Goal: Task Accomplishment & Management: Manage account settings

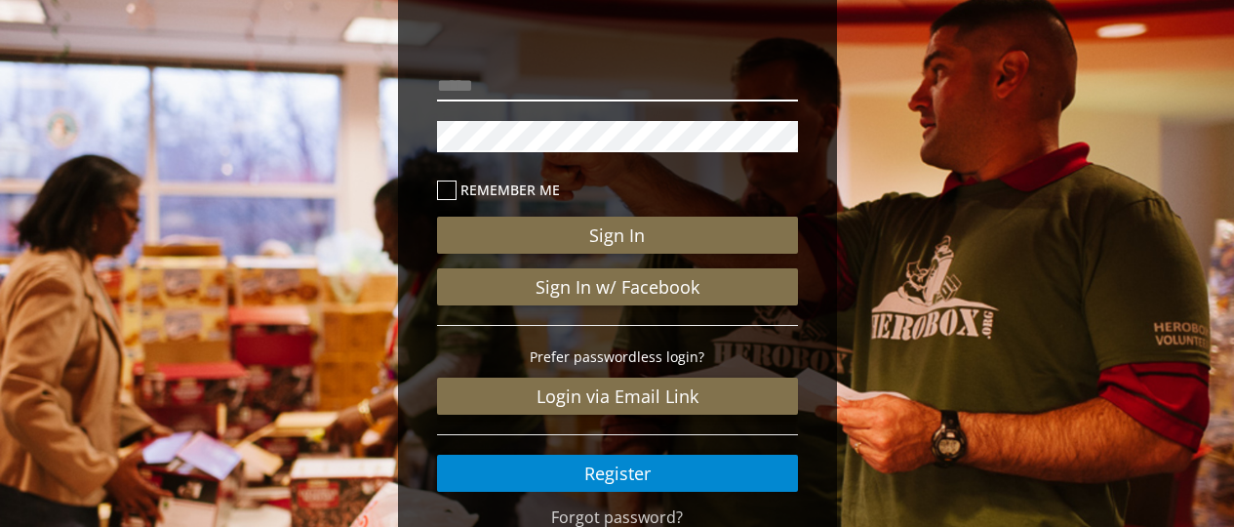
scroll to position [195, 0]
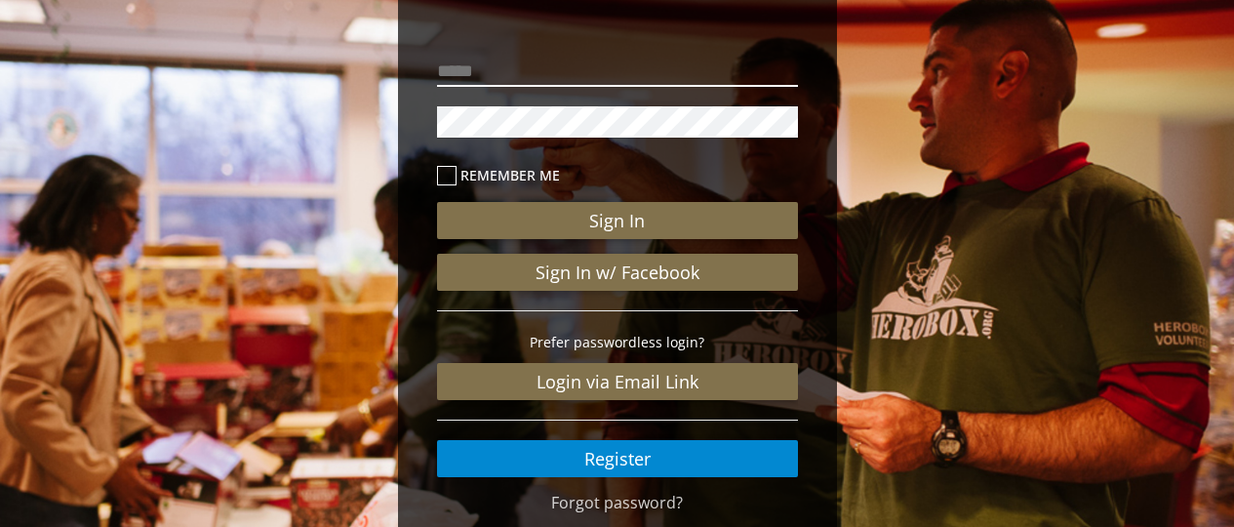
click at [578, 64] on input "email" at bounding box center [617, 71] width 361 height 31
click at [446, 180] on icon at bounding box center [447, 176] width 20 height 20
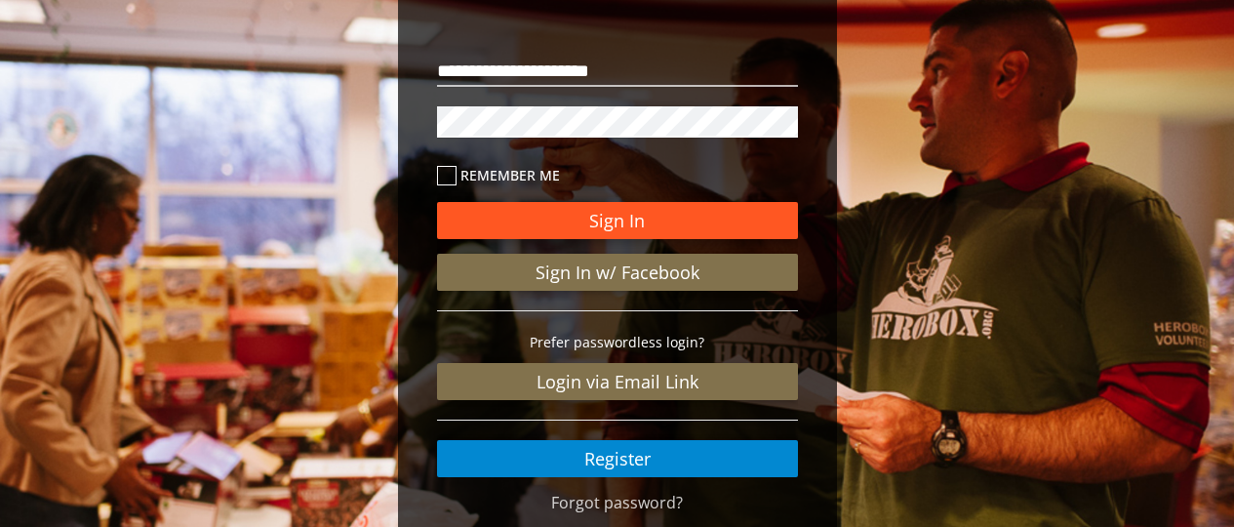
click at [523, 221] on button "Sign In" at bounding box center [617, 220] width 361 height 37
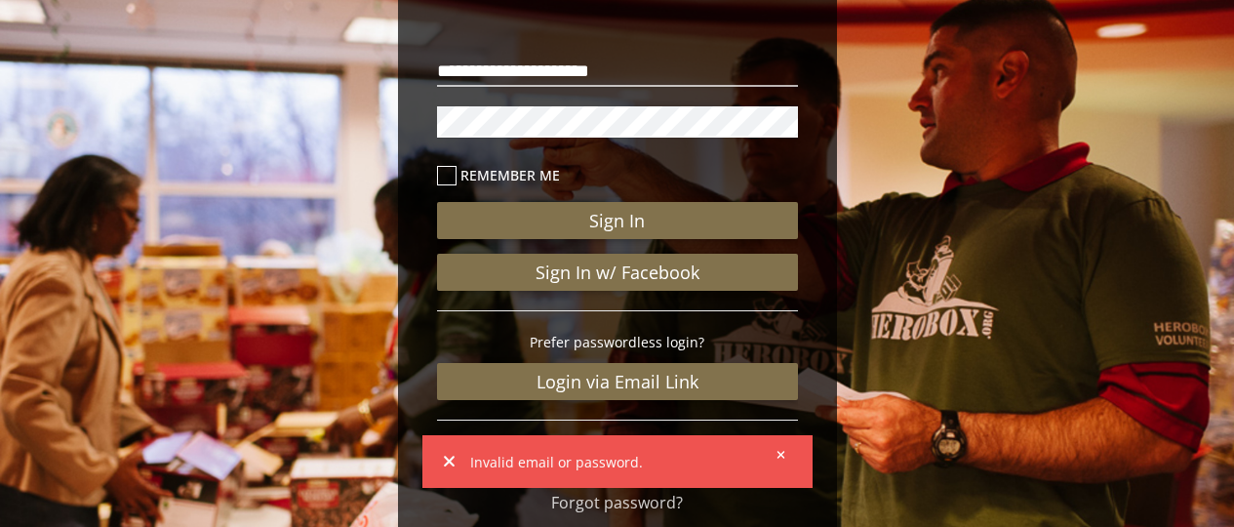
click at [780, 452] on icon at bounding box center [781, 455] width 8 height 8
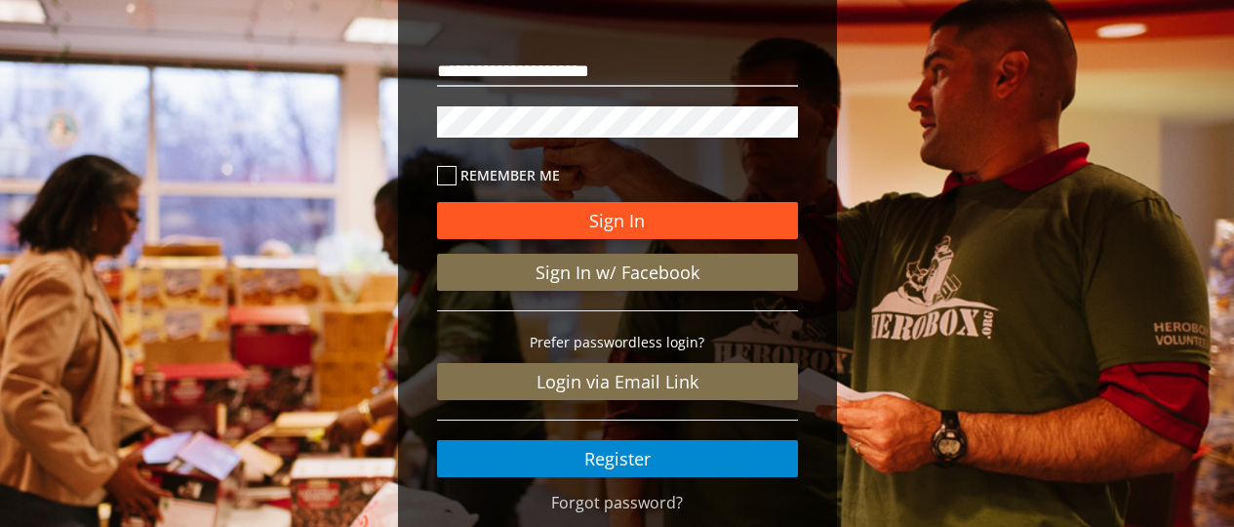
click at [566, 209] on button "Sign In" at bounding box center [617, 220] width 361 height 37
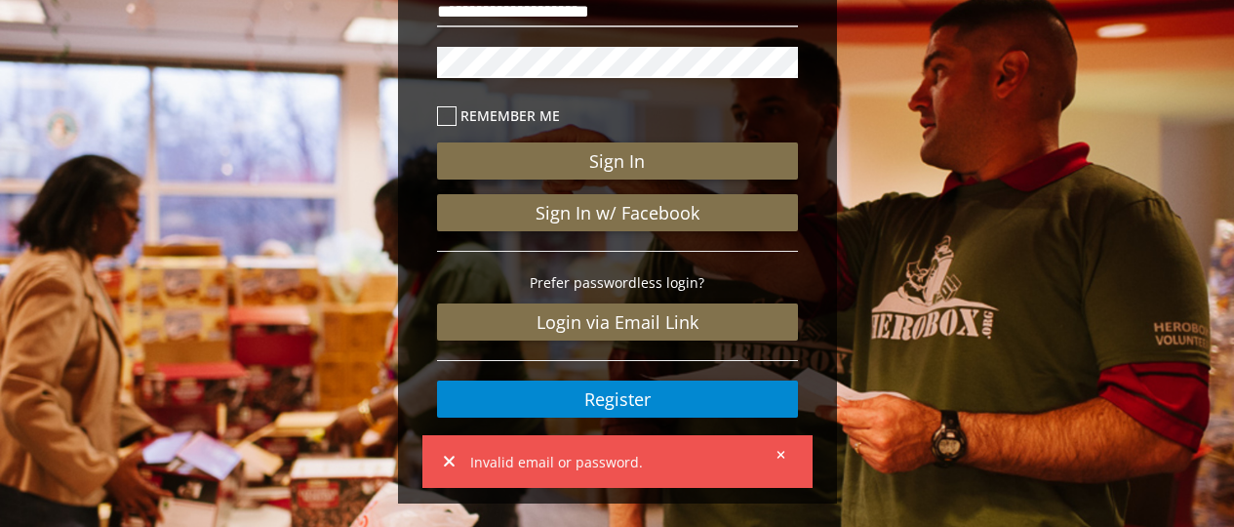
scroll to position [85, 0]
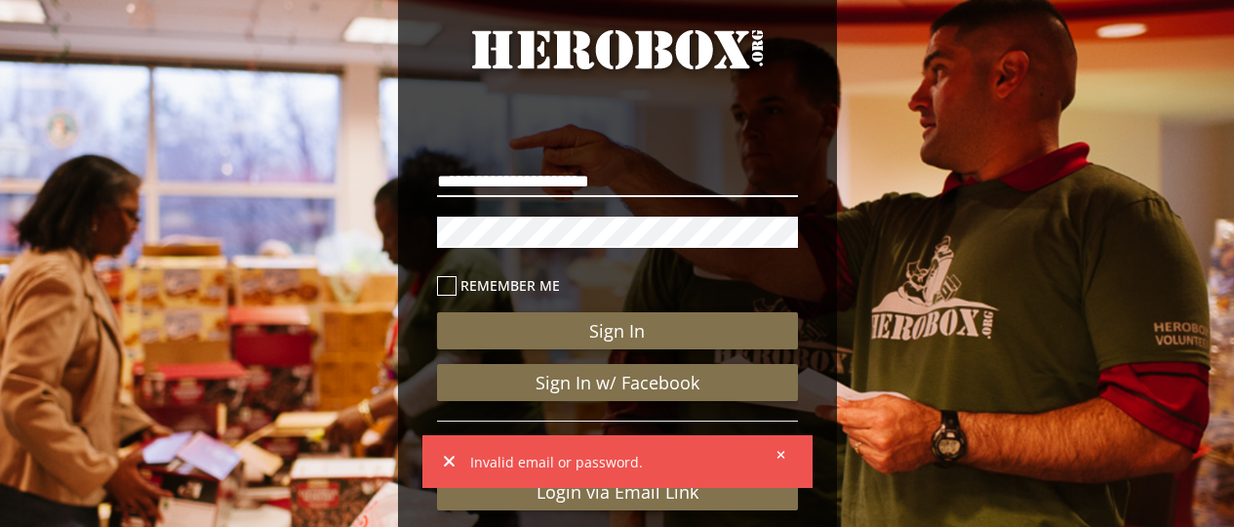
click at [445, 179] on input "**********" at bounding box center [617, 181] width 361 height 31
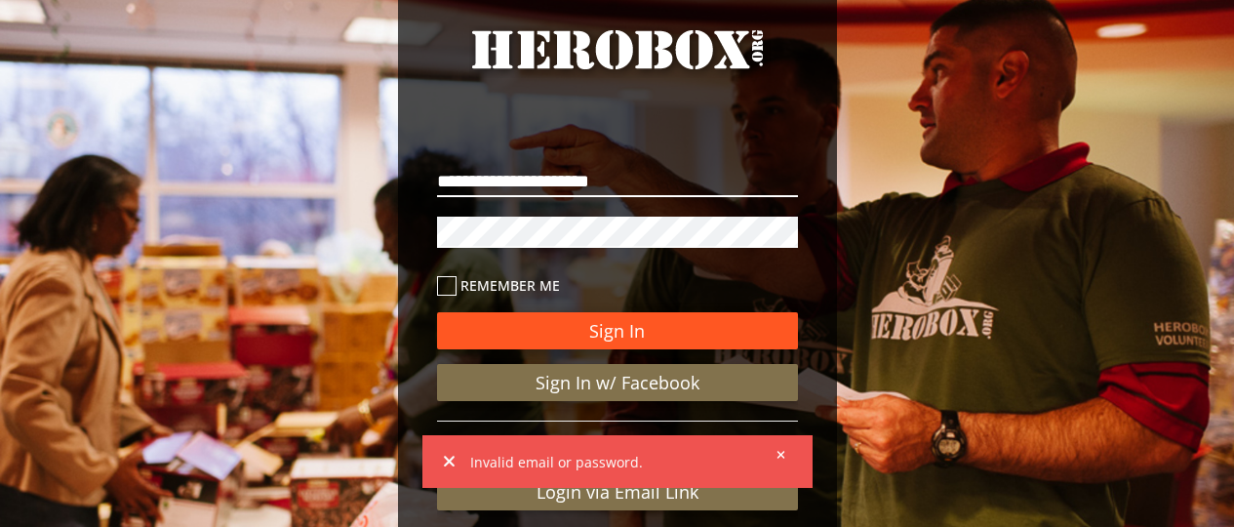
type input "**********"
click at [626, 337] on button "Sign In" at bounding box center [617, 330] width 361 height 37
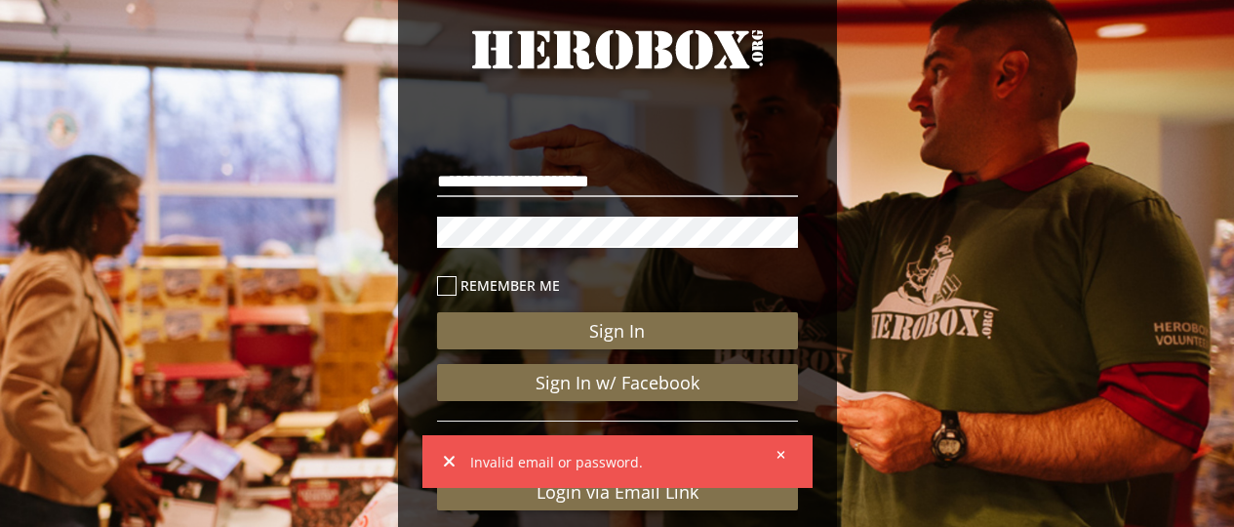
click at [777, 454] on icon at bounding box center [781, 455] width 9 height 12
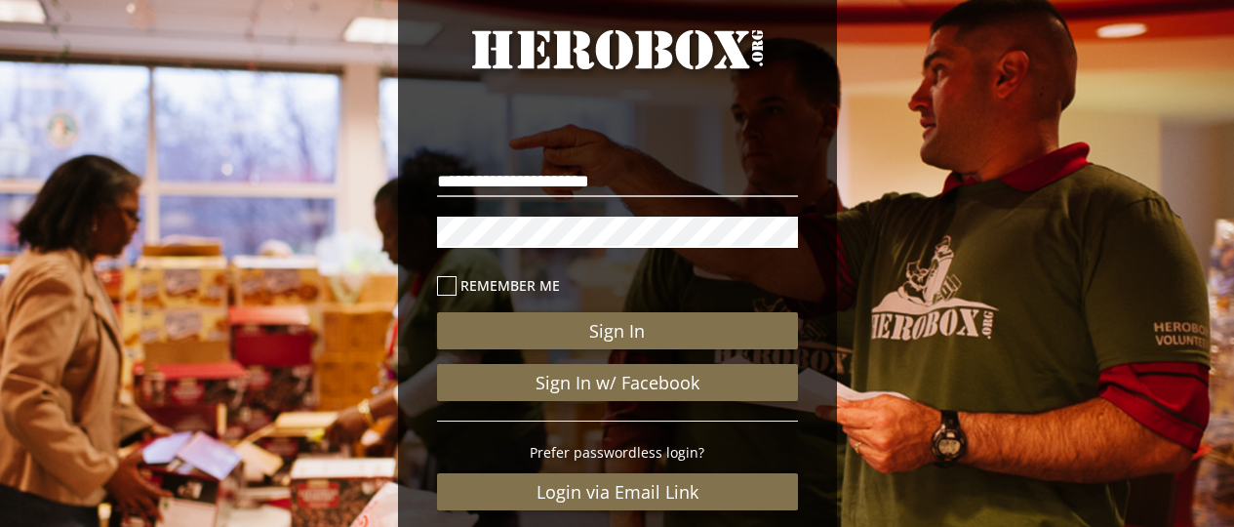
click at [412, 219] on div "**********" at bounding box center [617, 313] width 439 height 719
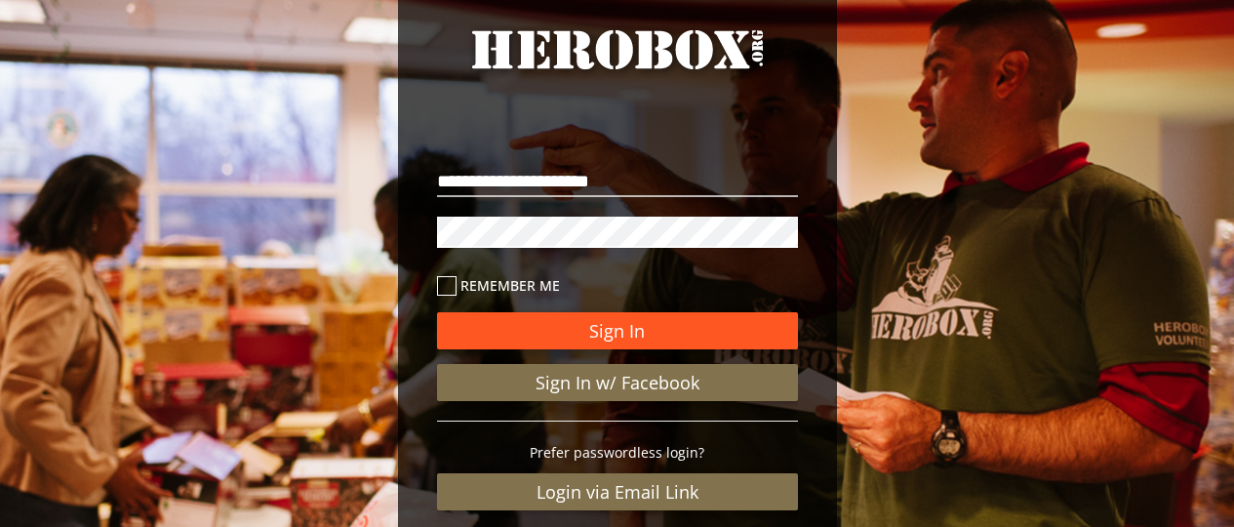
click at [568, 326] on button "Sign In" at bounding box center [617, 330] width 361 height 37
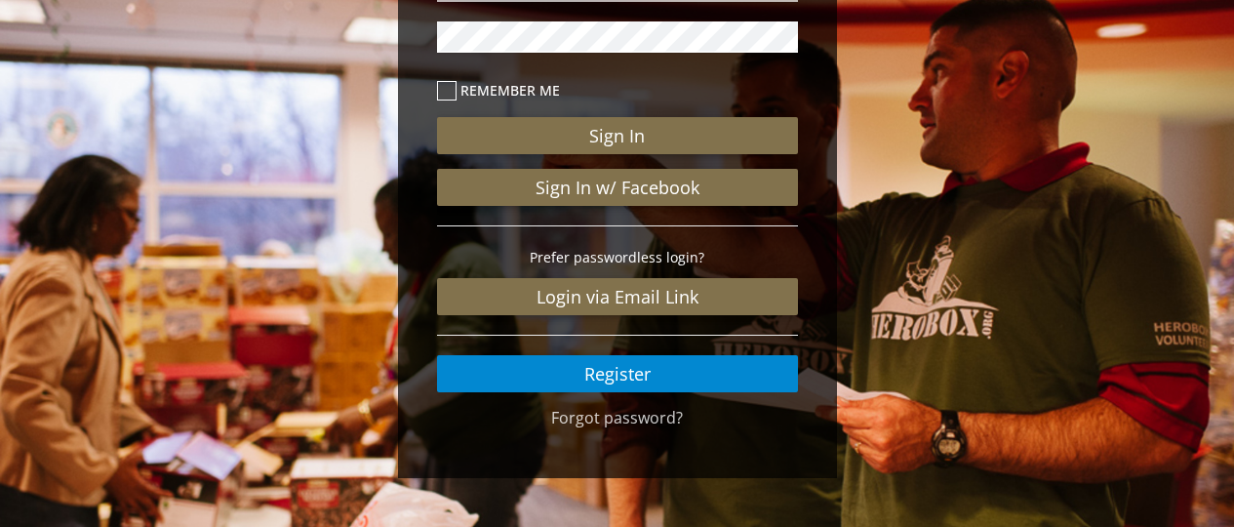
scroll to position [0, 0]
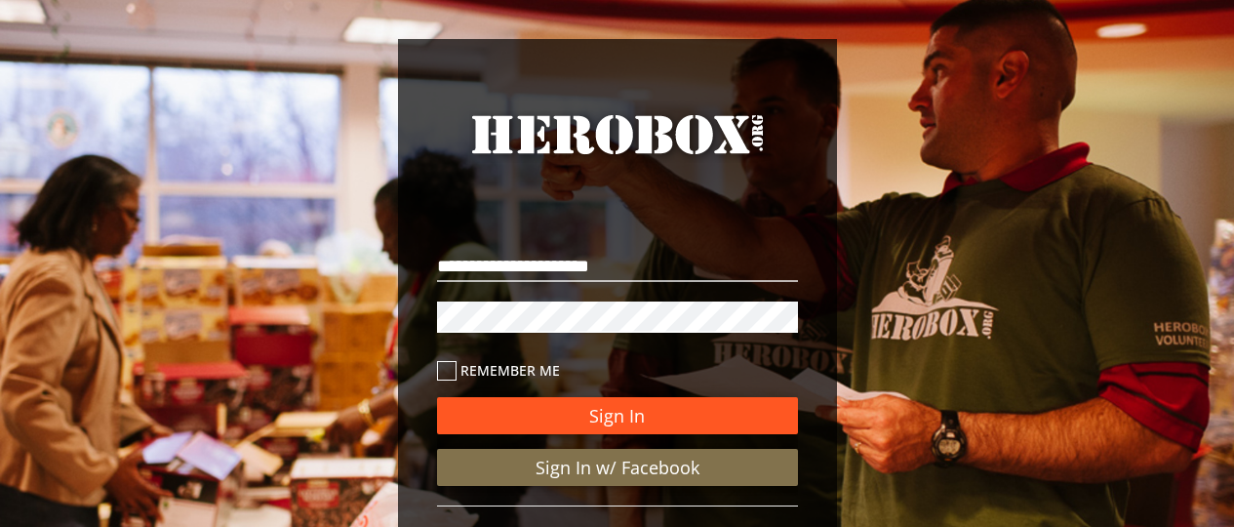
click at [656, 422] on button "Sign In" at bounding box center [617, 415] width 361 height 37
click at [649, 419] on button "Sign In" at bounding box center [617, 415] width 361 height 37
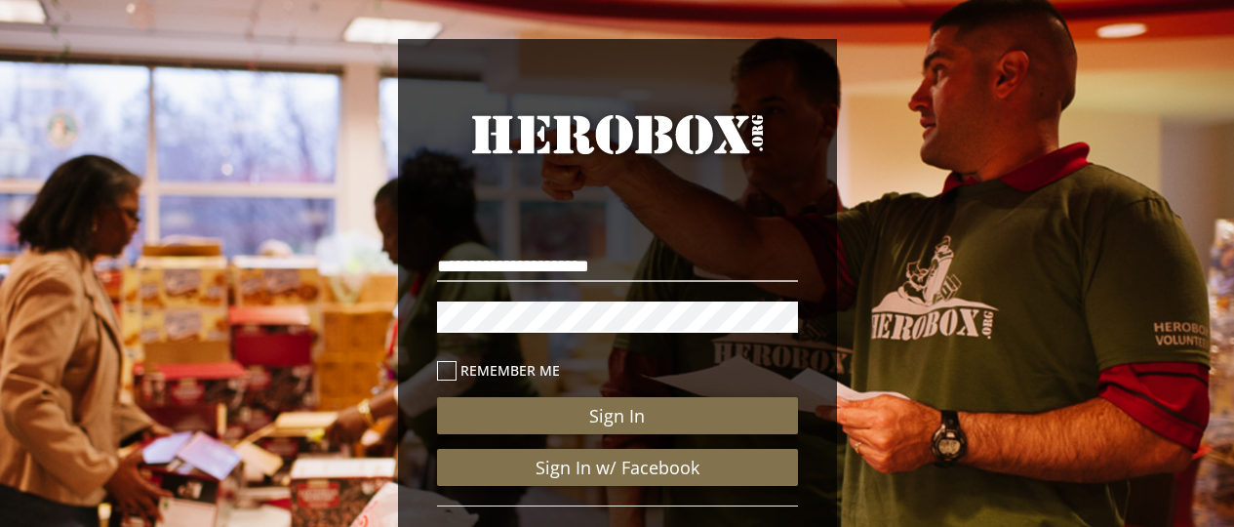
scroll to position [280, 0]
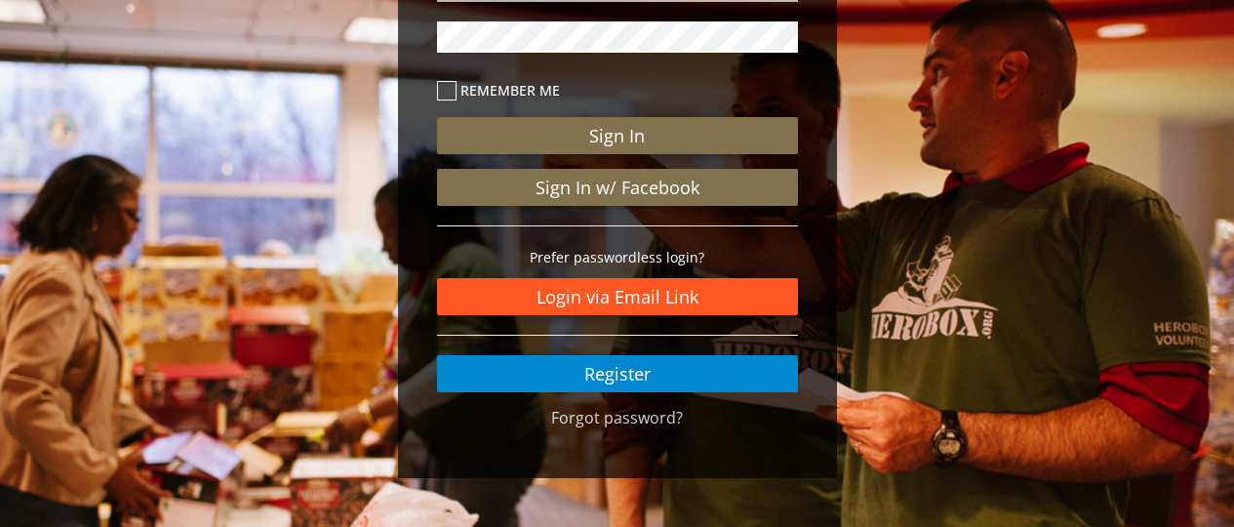
click at [644, 292] on link "Login via Email Link" at bounding box center [617, 296] width 361 height 37
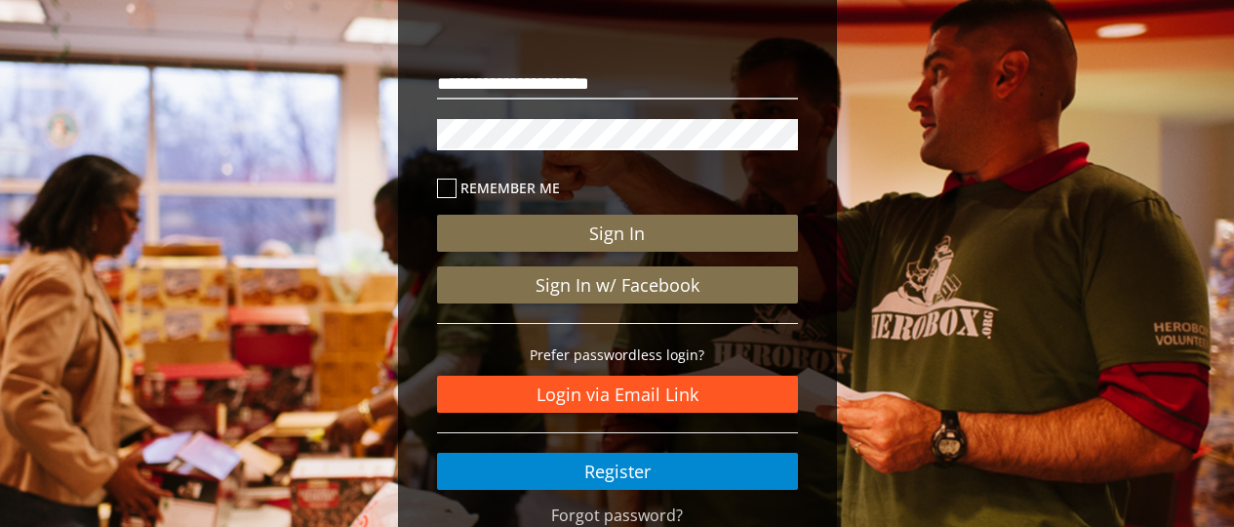
click at [661, 395] on link "Login via Email Link" at bounding box center [617, 394] width 361 height 37
